Goal: Transaction & Acquisition: Book appointment/travel/reservation

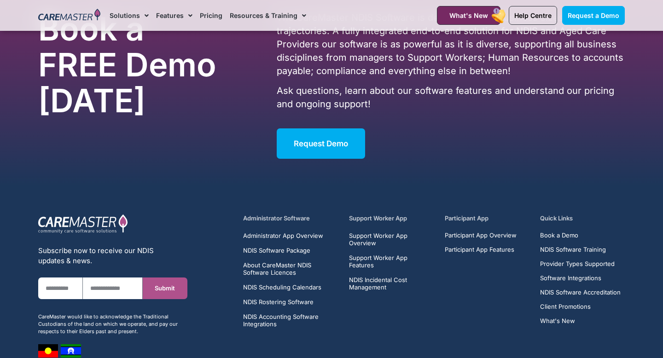
scroll to position [5929, 0]
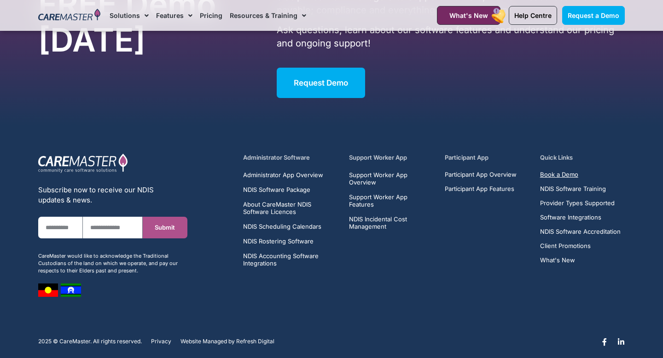
click at [559, 171] on span "Book a Demo" at bounding box center [559, 174] width 38 height 7
click at [159, 338] on span "Privacy" at bounding box center [161, 341] width 20 height 6
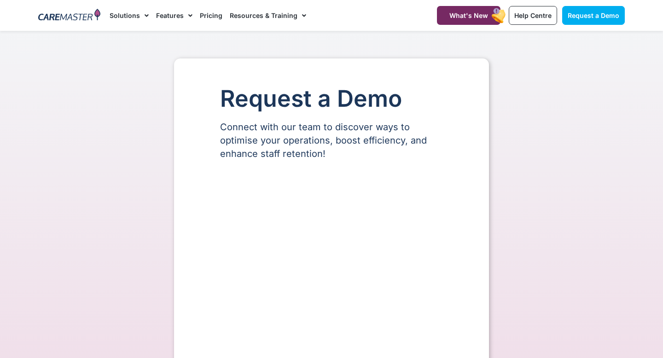
select select "**"
